Goal: Task Accomplishment & Management: Manage account settings

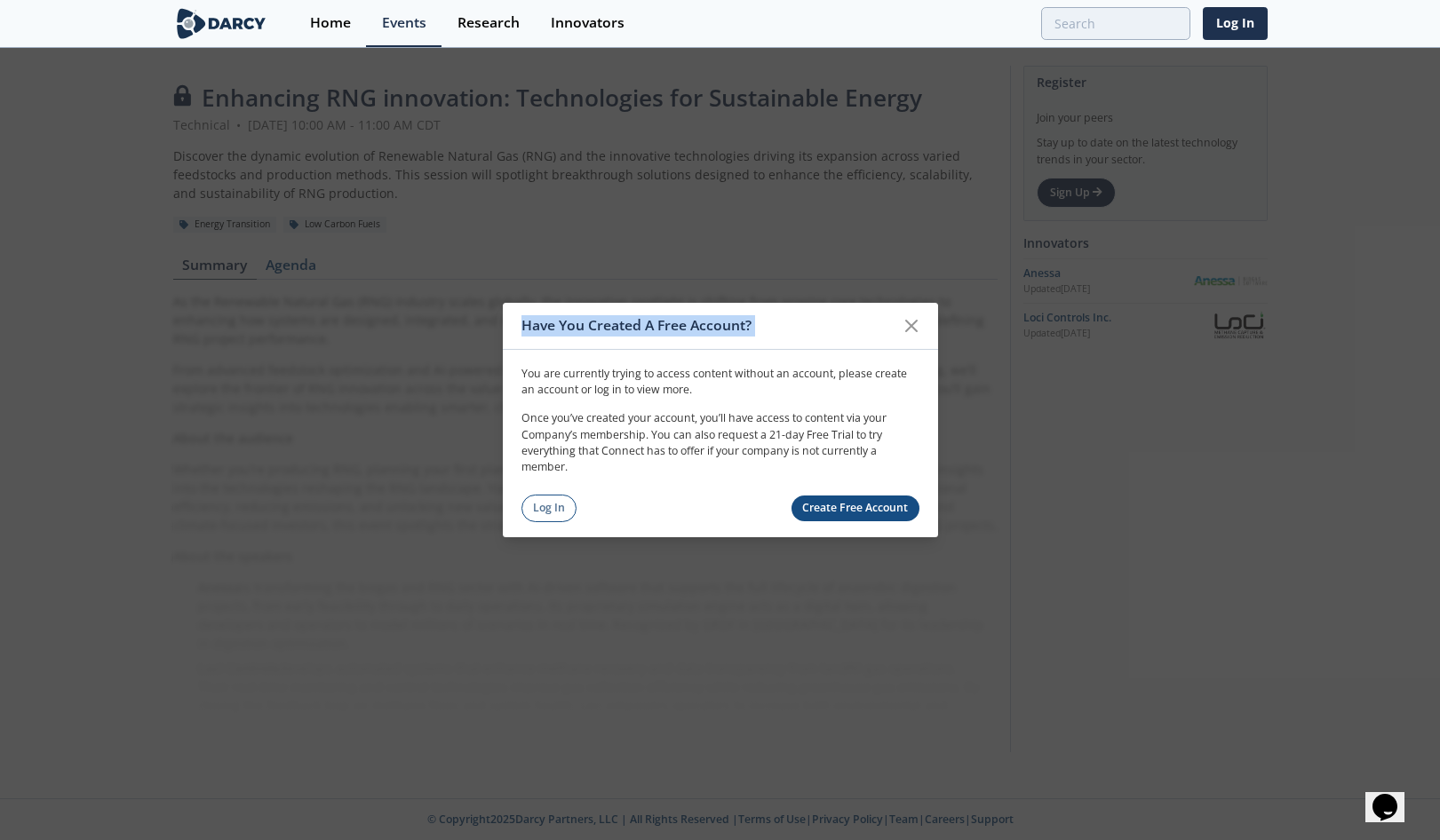
drag, startPoint x: 915, startPoint y: 331, endPoint x: 965, endPoint y: 509, distance: 184.9
click at [965, 509] on div "Have You Created A Free Account? You are currently trying to access content wit…" at bounding box center [720, 420] width 1440 height 840
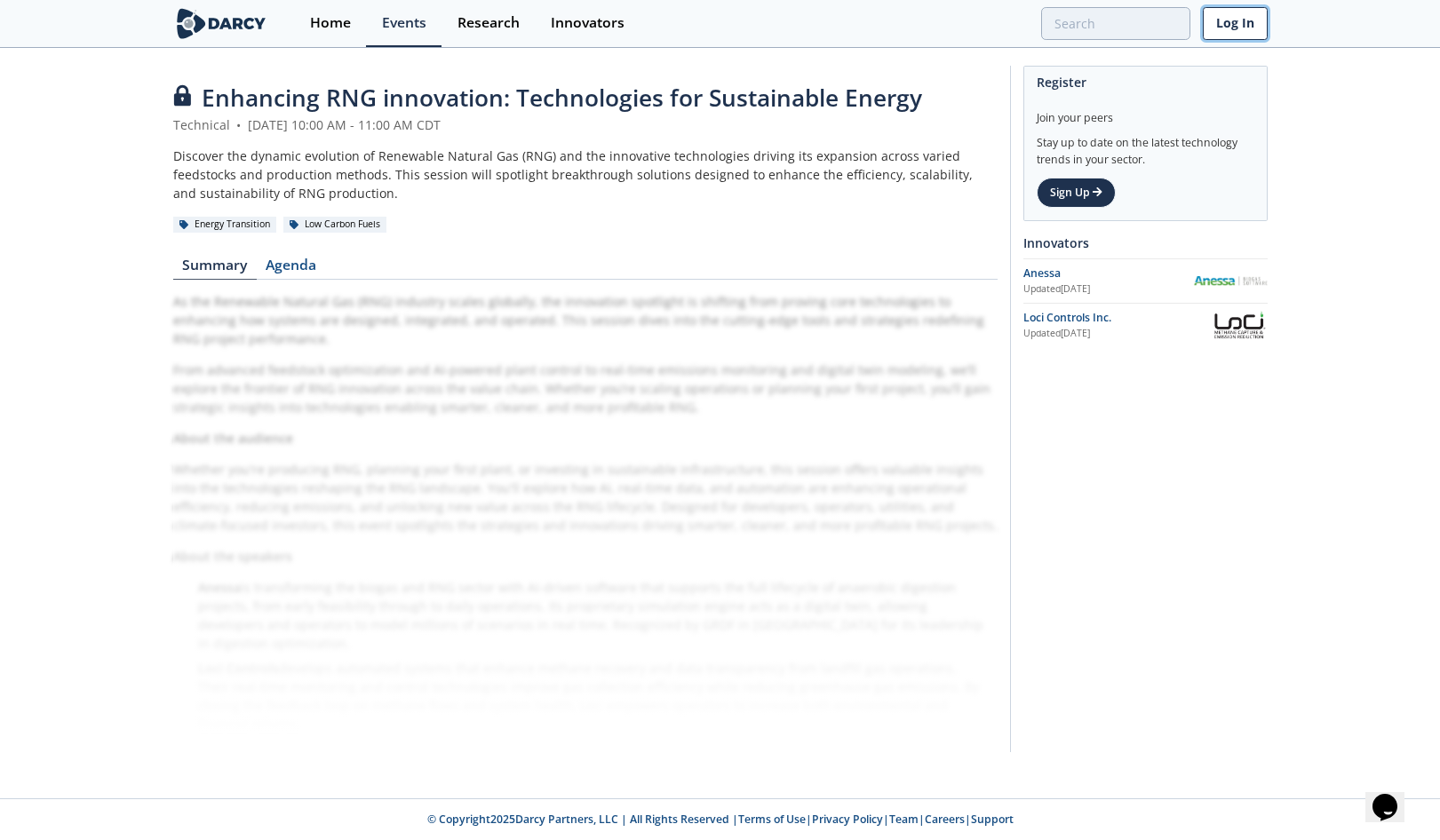
click at [1237, 21] on link "Log In" at bounding box center [1235, 23] width 65 height 32
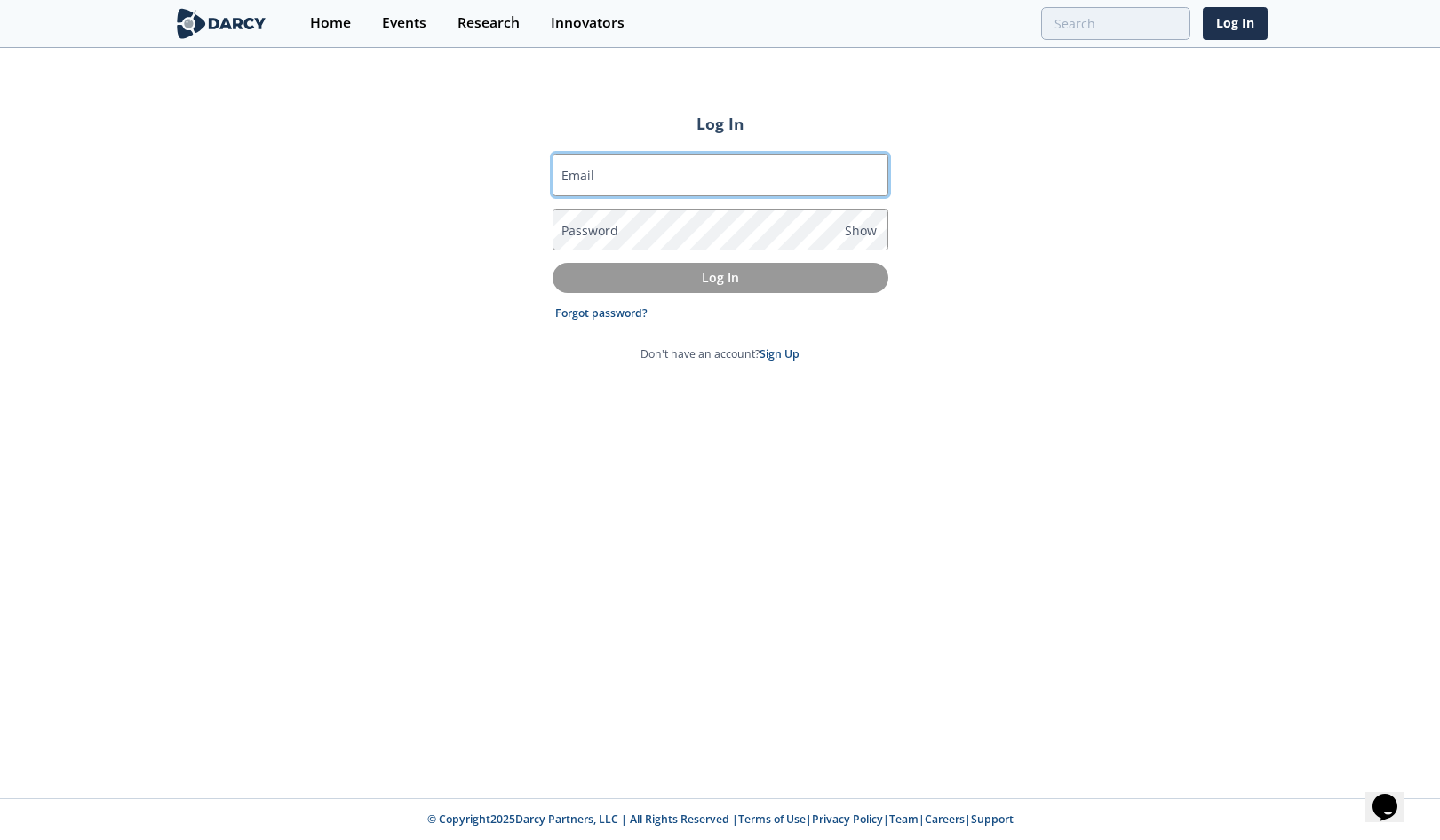
click at [682, 183] on input "Email" at bounding box center [720, 175] width 335 height 43
type input "[PERSON_NAME][EMAIL_ADDRESS][PERSON_NAME][DOMAIN_NAME]"
click at [617, 311] on link "Forgot password?" at bounding box center [601, 313] width 93 height 16
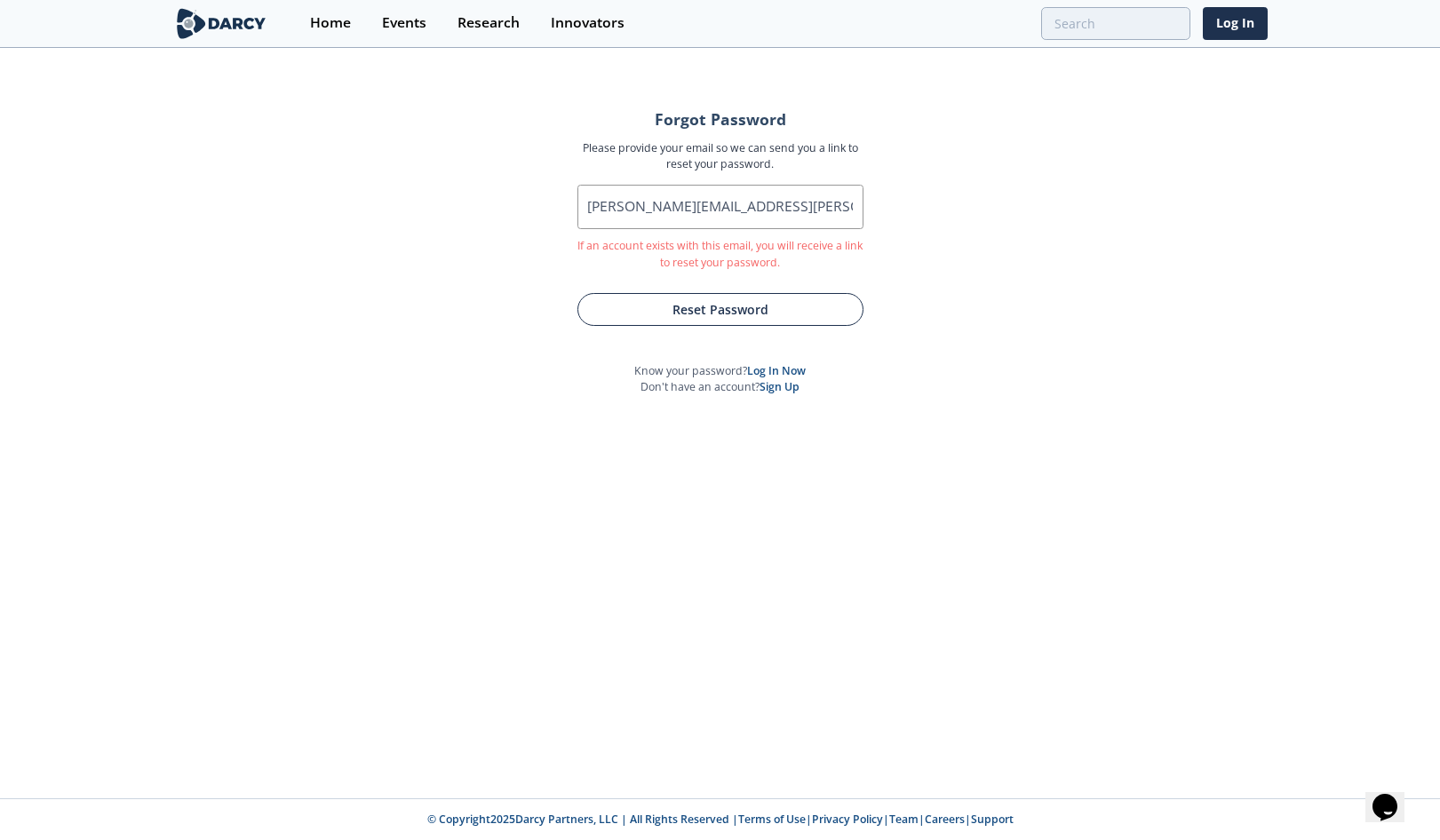
click at [778, 314] on button "Reset Password" at bounding box center [720, 308] width 286 height 32
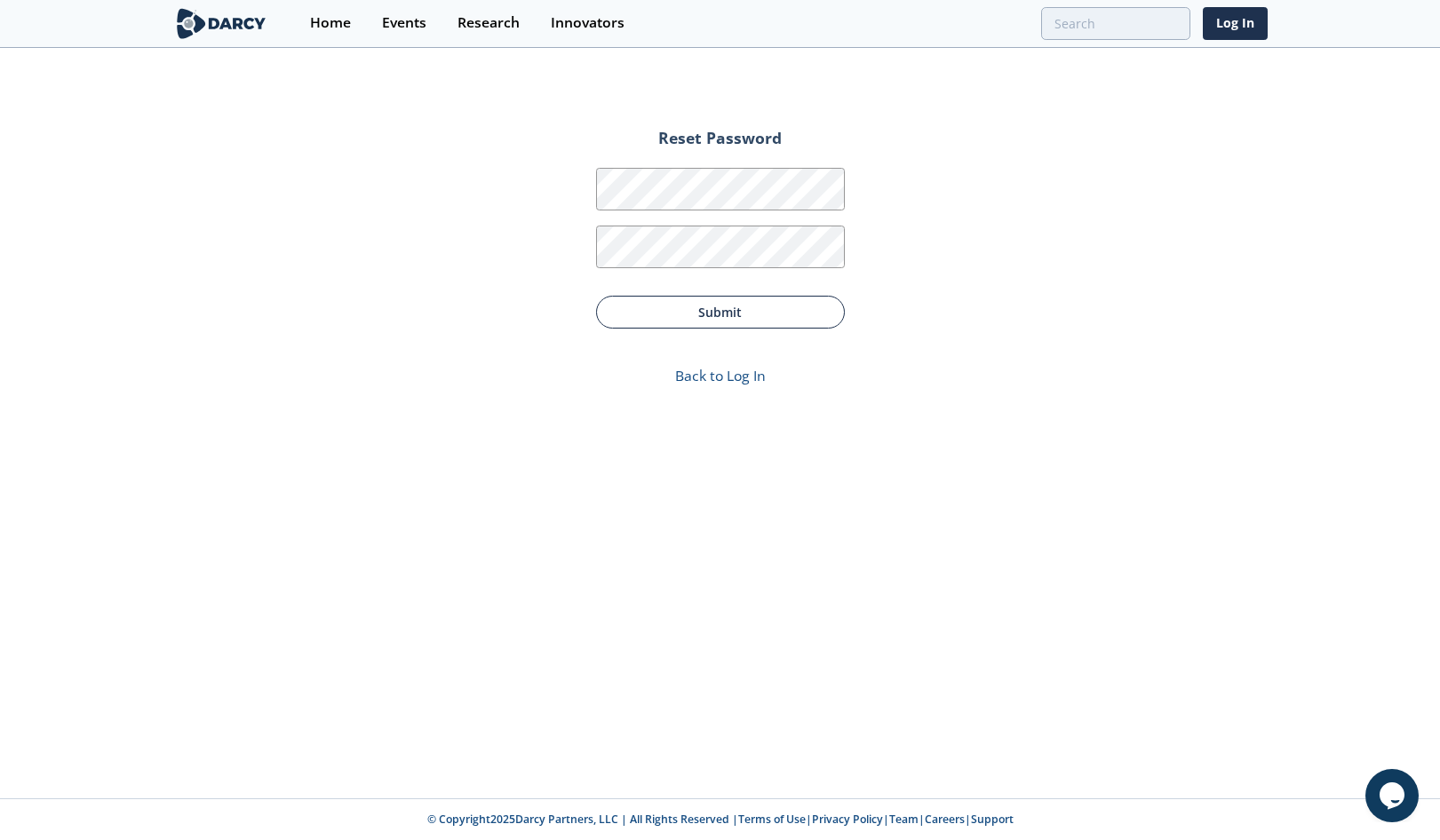
click at [753, 314] on button "Submit" at bounding box center [720, 311] width 249 height 32
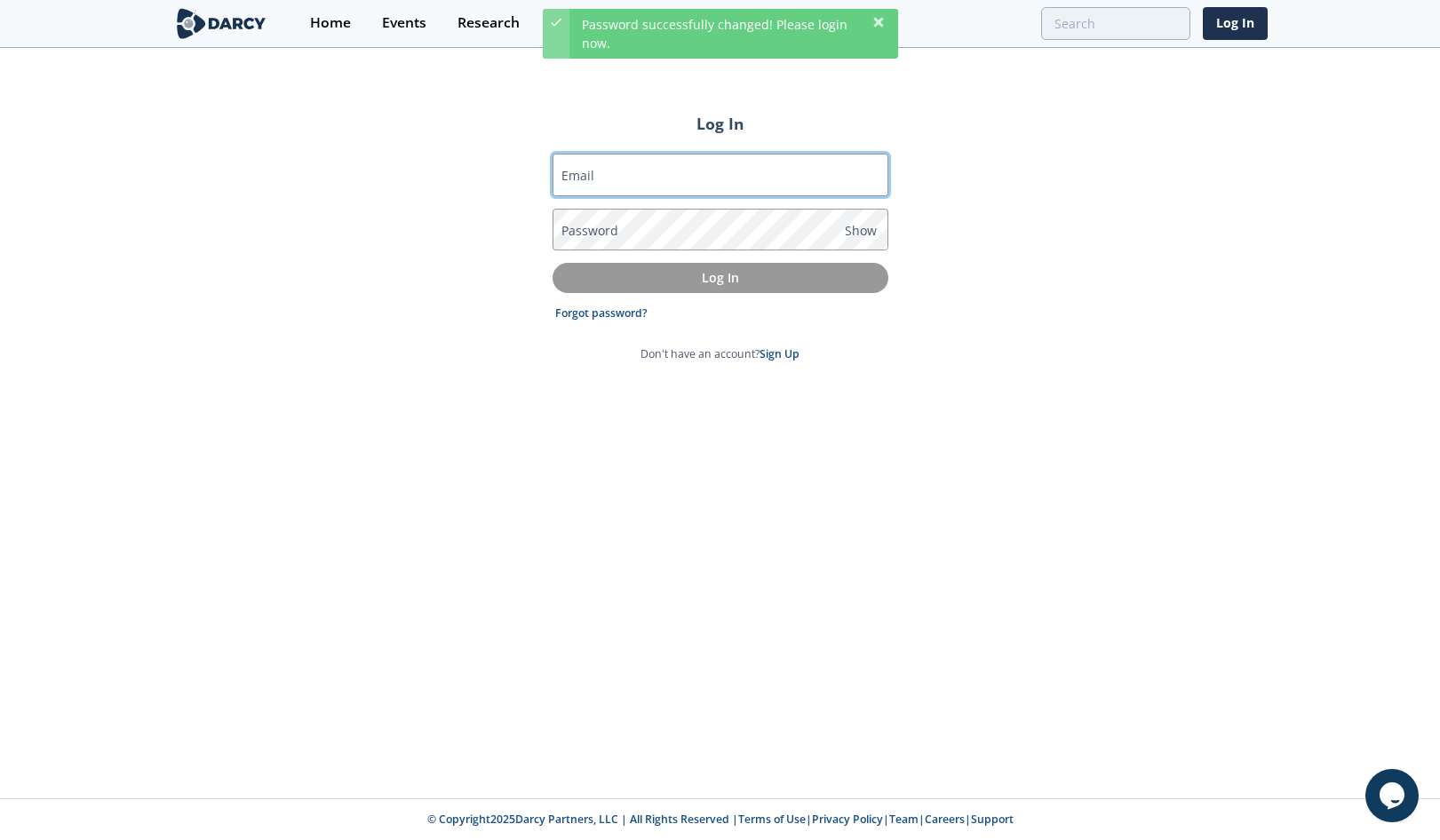
click at [635, 169] on input "Email" at bounding box center [720, 175] width 335 height 43
type input "[PERSON_NAME][EMAIL_ADDRESS][PERSON_NAME][DOMAIN_NAME]"
click at [598, 232] on label "Password" at bounding box center [589, 231] width 57 height 19
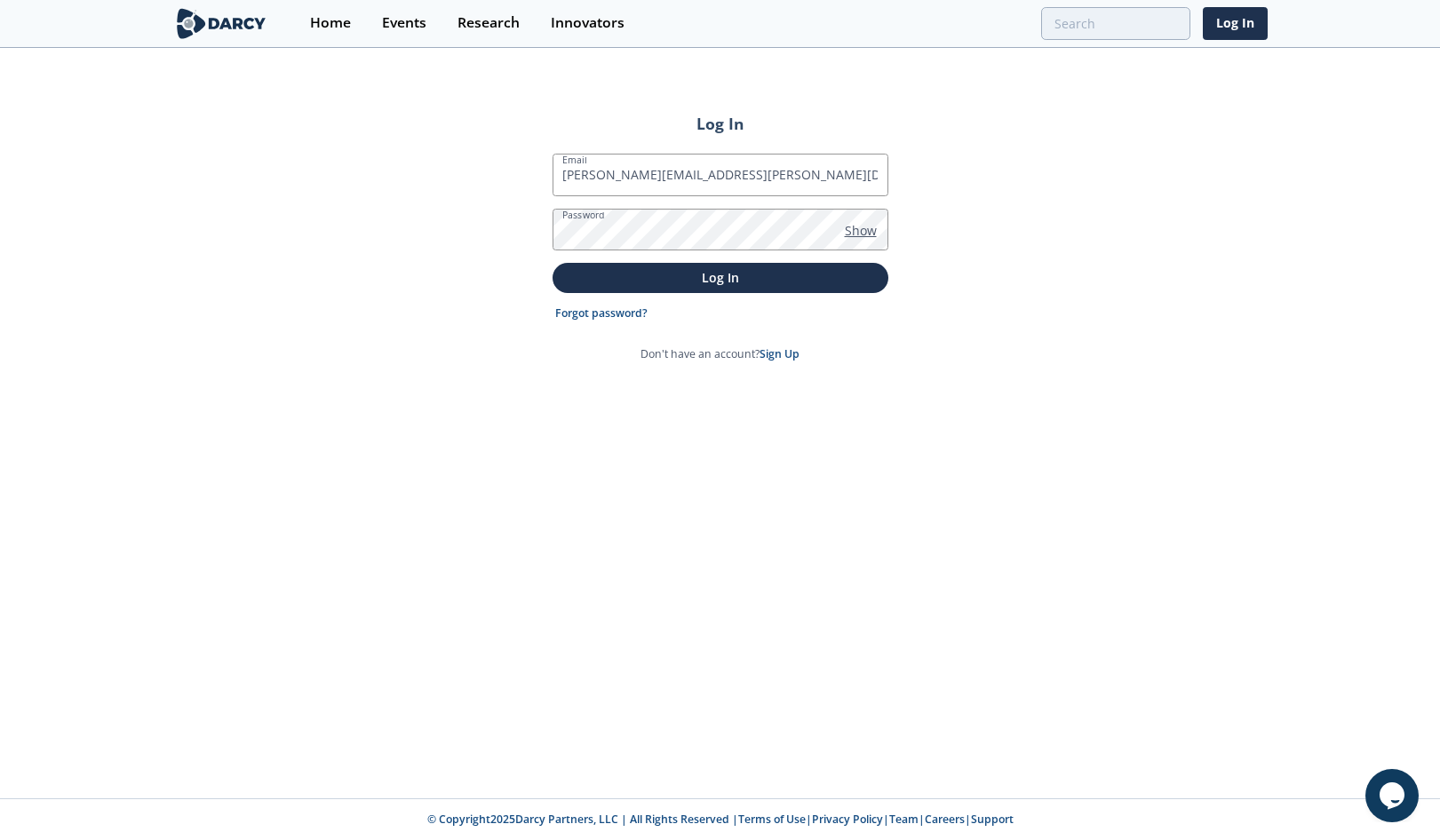
click at [861, 228] on span "Show" at bounding box center [861, 231] width 32 height 19
click at [747, 276] on p "Log In" at bounding box center [721, 278] width 311 height 19
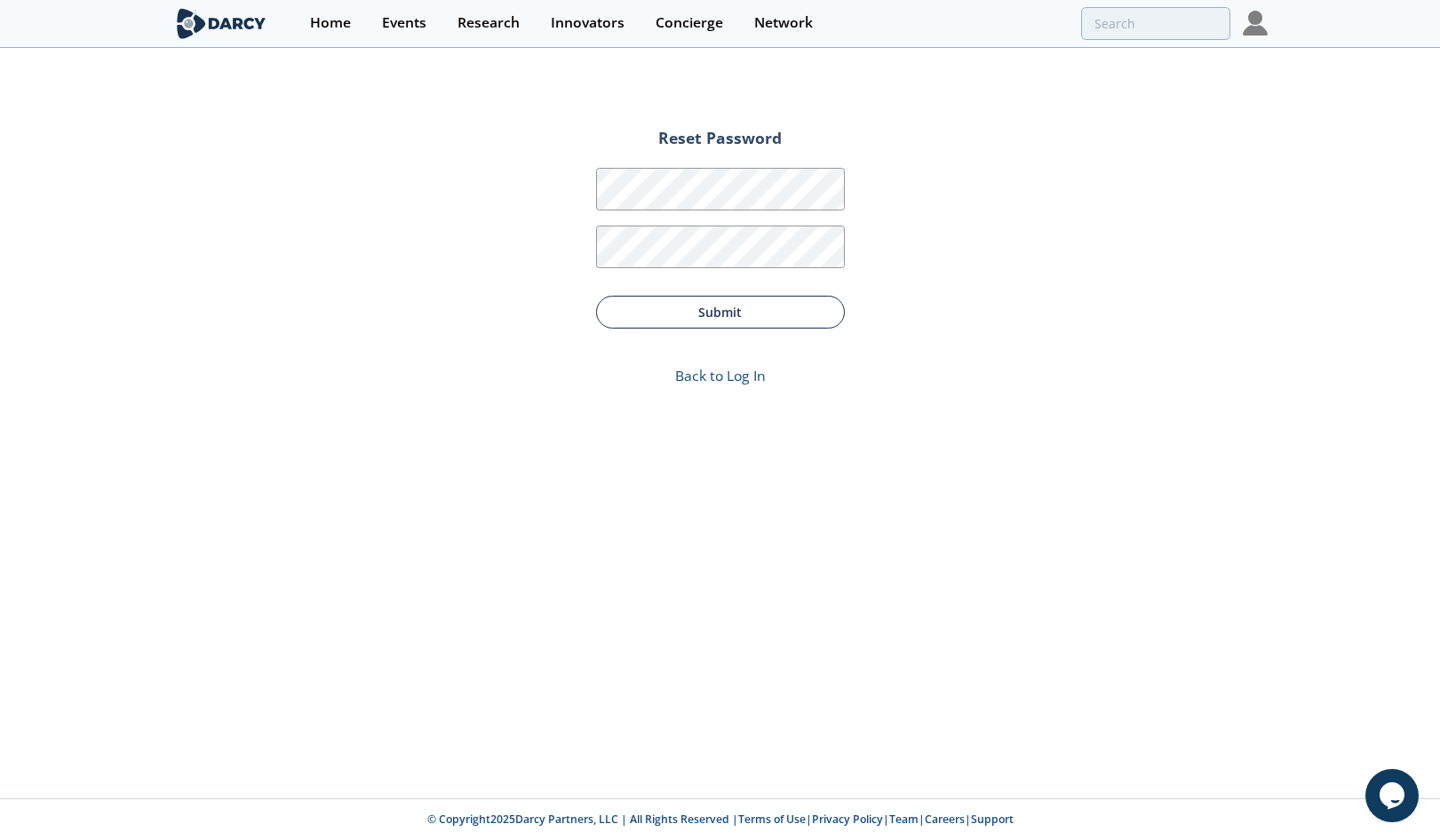
click at [750, 311] on button "Submit" at bounding box center [720, 311] width 249 height 32
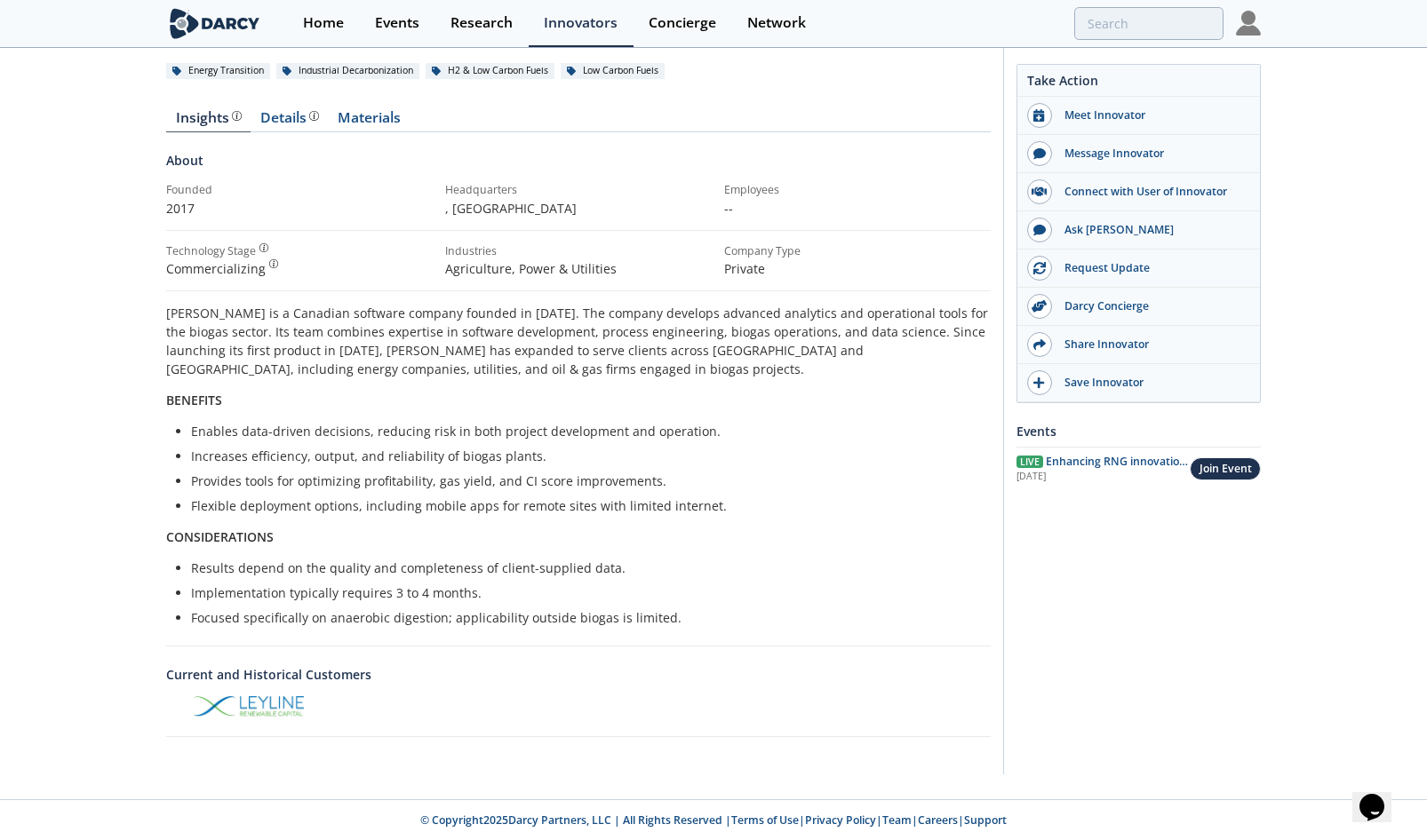
scroll to position [167, 0]
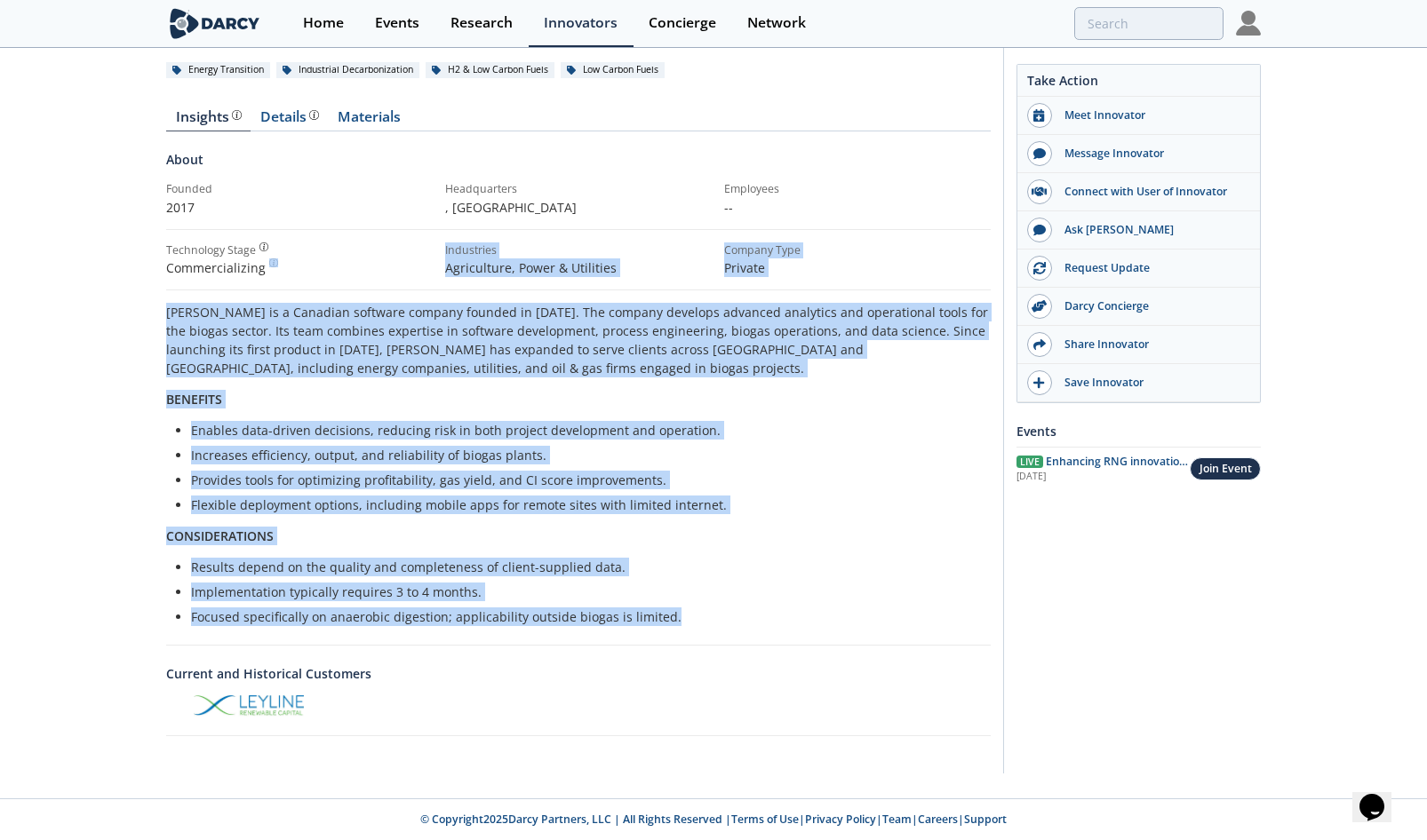
drag, startPoint x: 687, startPoint y: 621, endPoint x: 130, endPoint y: 287, distance: 649.5
click at [130, 287] on div "Anessa Anessa is a software company specializing in the biogas industry that ha…" at bounding box center [714, 340] width 1427 height 916
drag, startPoint x: 130, startPoint y: 287, endPoint x: 184, endPoint y: 320, distance: 63.3
click at [184, 320] on p "Anessa is a Canadian software company founded in 2017. The company develops adv…" at bounding box center [578, 340] width 825 height 75
drag, startPoint x: 163, startPoint y: 312, endPoint x: 682, endPoint y: 614, distance: 600.5
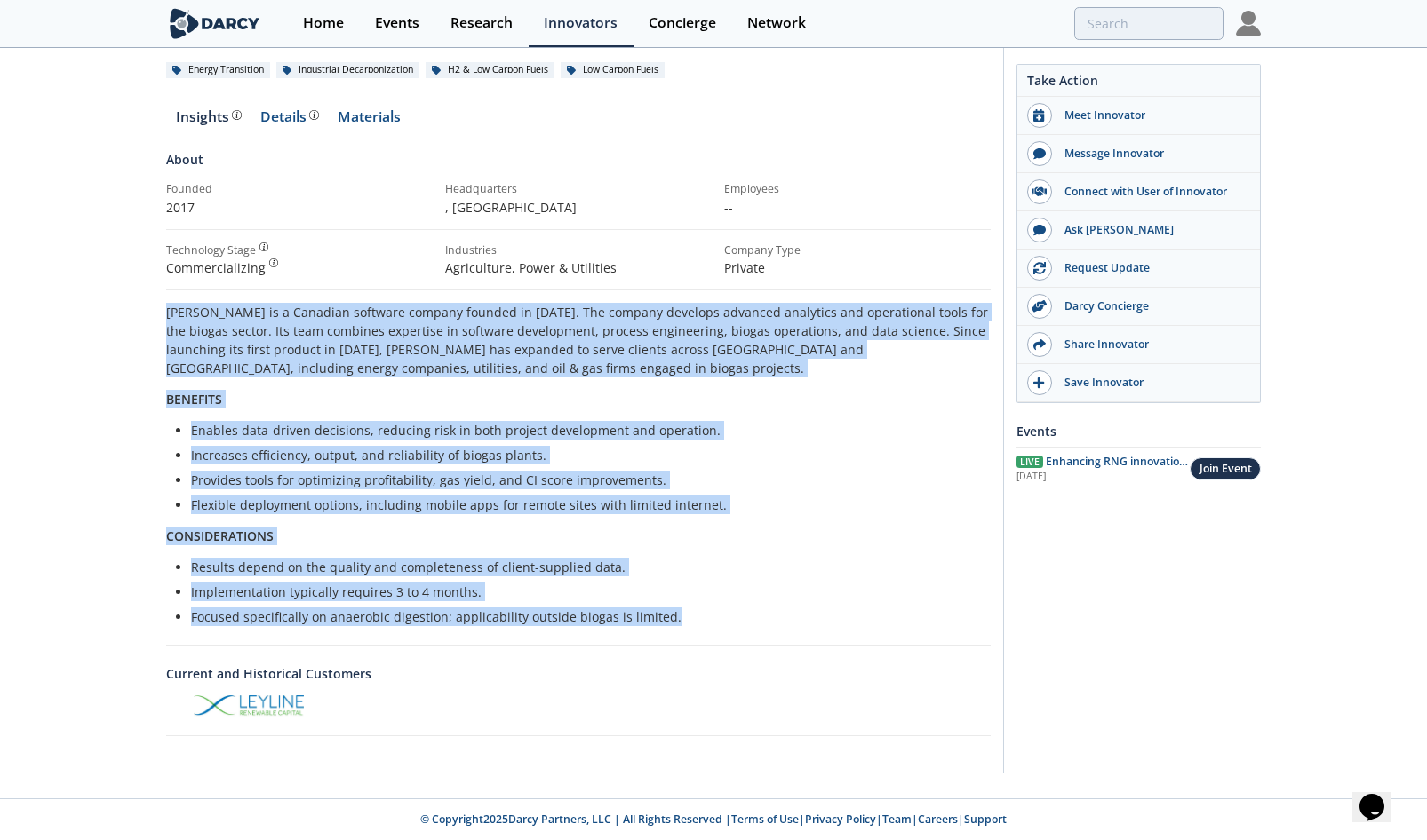
click at [682, 614] on div "Anessa Anessa is a software company specializing in the biogas industry that ha…" at bounding box center [714, 340] width 1427 height 916
copy div "Anessa is a Canadian software company founded in 2017. The company develops adv…"
click at [777, 440] on ul "Enables data-driven decisions, reducing risk in both project development and op…" at bounding box center [578, 468] width 800 height 94
